Goal: Find specific page/section: Find specific page/section

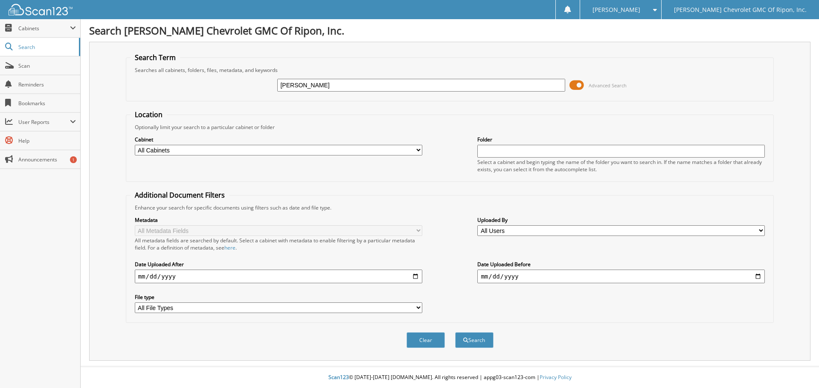
type input "[PERSON_NAME]"
click at [455, 333] on button "Search" at bounding box center [474, 341] width 38 height 16
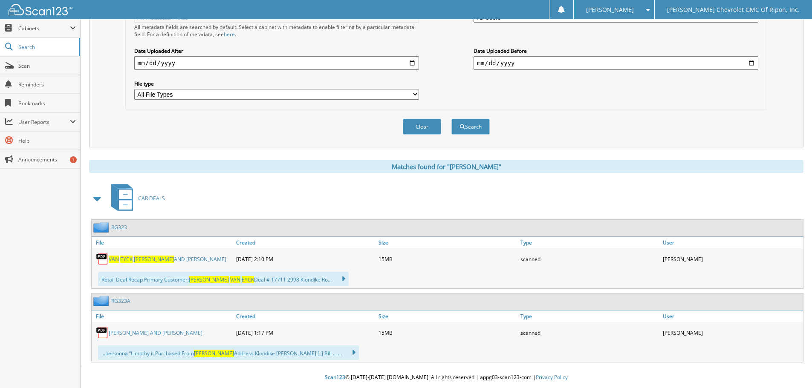
scroll to position [214, 0]
click at [117, 260] on span "VAN" at bounding box center [114, 259] width 10 height 7
click at [160, 259] on link "VAN EYCK , KEITH AND CAROL" at bounding box center [168, 259] width 118 height 7
